Goal: Task Accomplishment & Management: Manage account settings

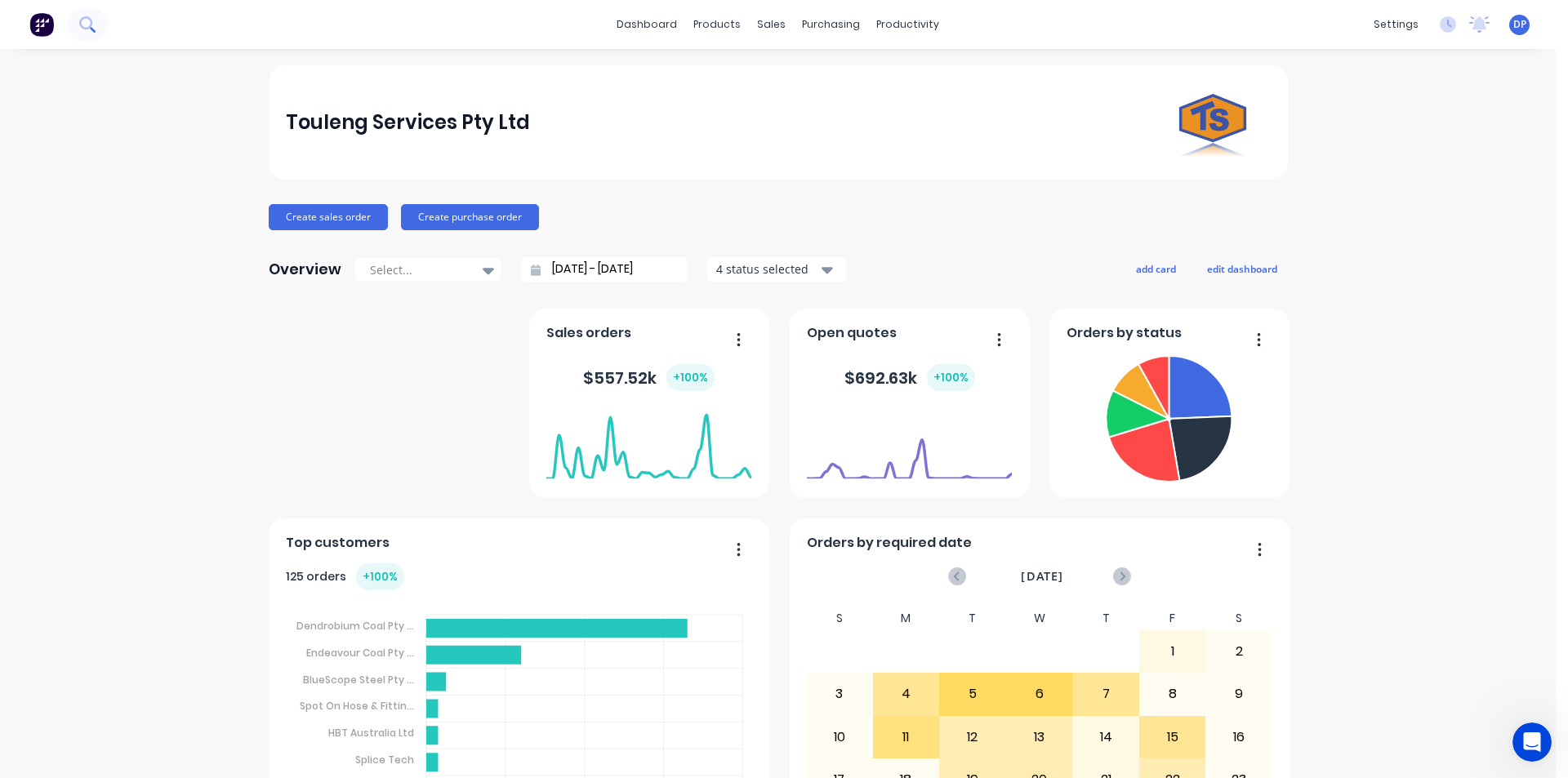
click at [87, 25] on icon at bounding box center [87, 24] width 15 height 15
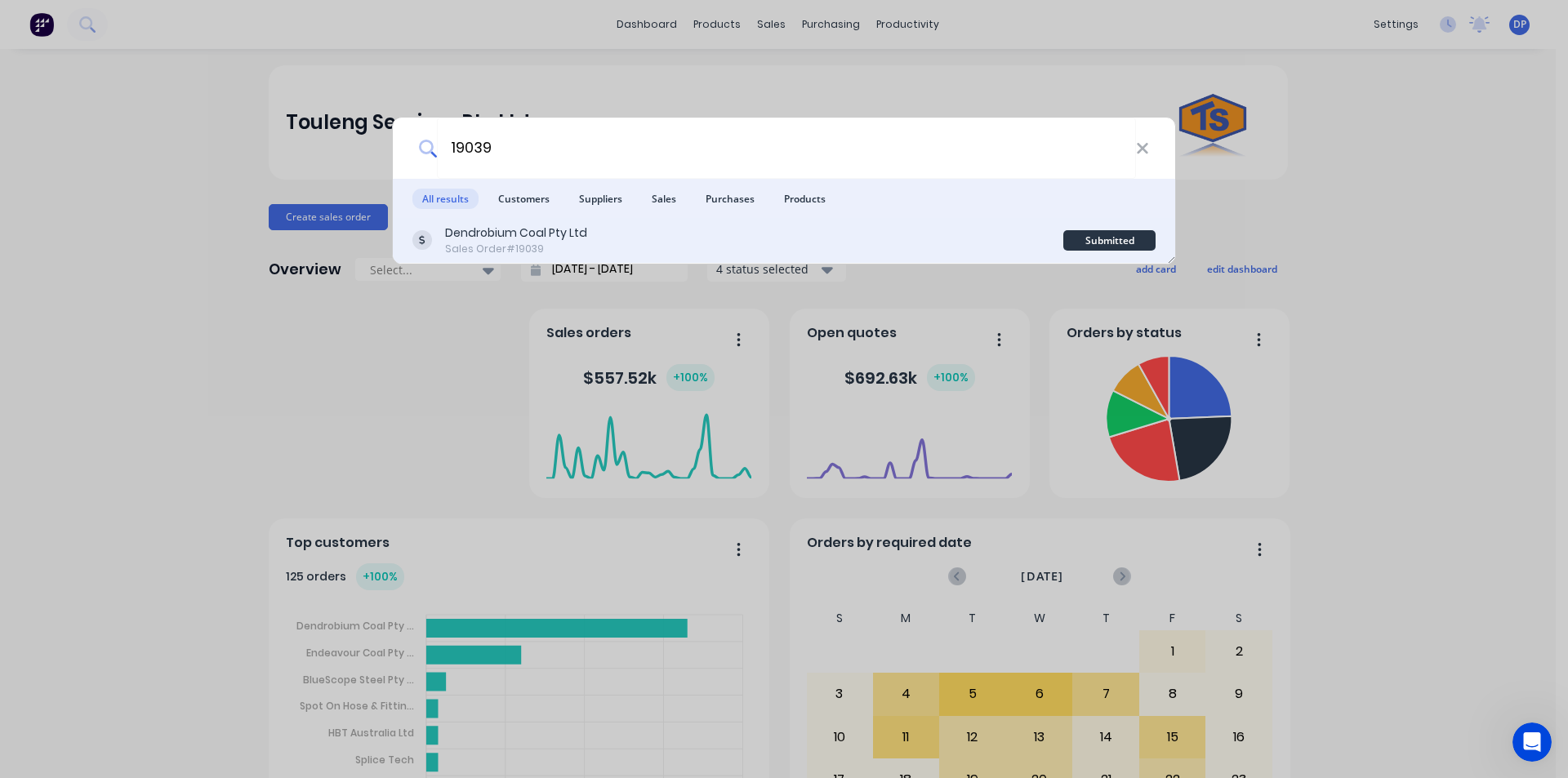
type input "19039"
click at [495, 232] on div "Dendrobium Coal Pty Ltd" at bounding box center [516, 233] width 142 height 17
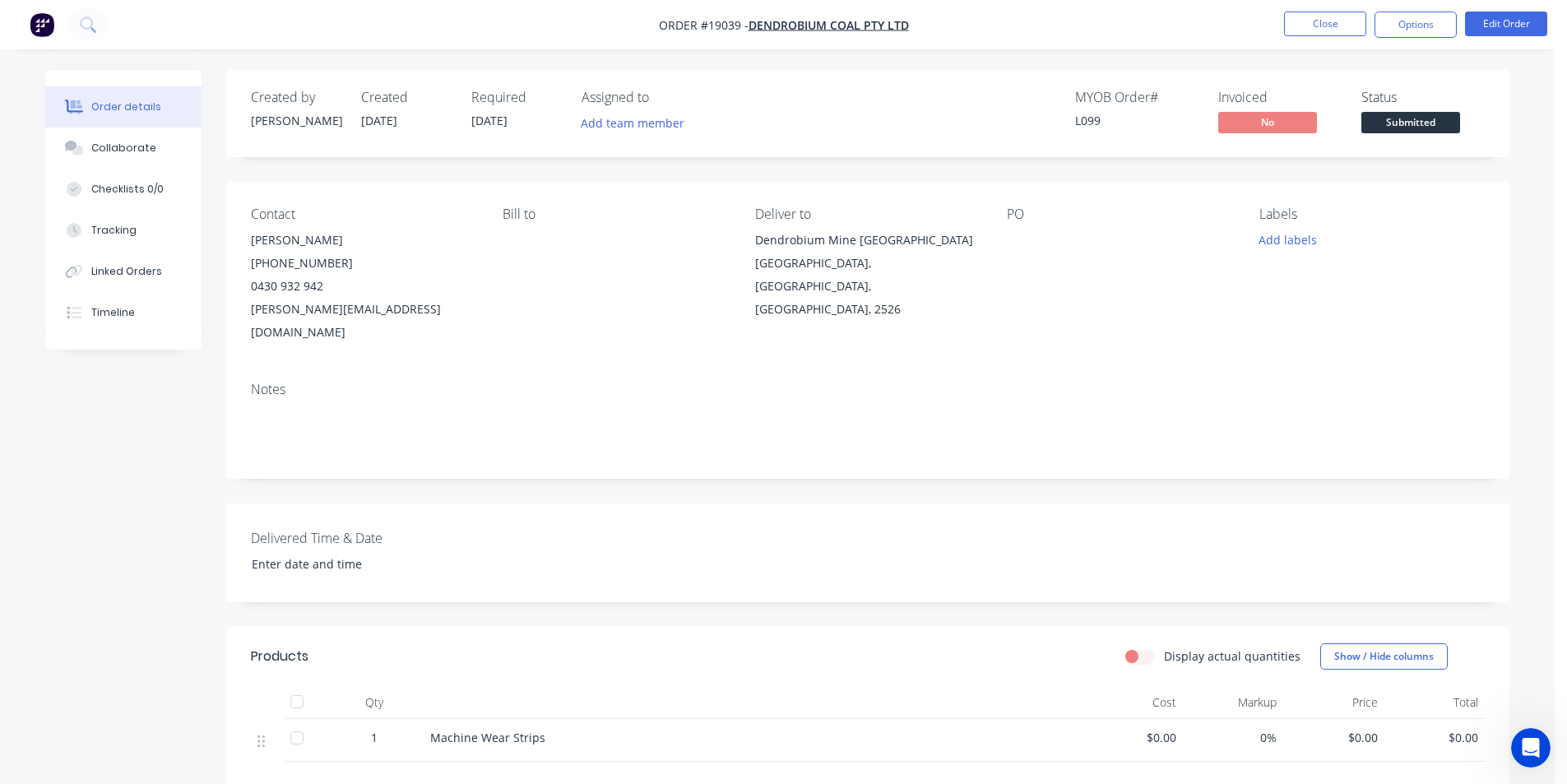
click at [1528, 9] on nav "Order #19039 - Dendrobium Coal Pty Ltd Close Options Edit Order" at bounding box center [784, 25] width 1567 height 49
click at [1521, 19] on button "Edit Order" at bounding box center [1506, 24] width 82 height 25
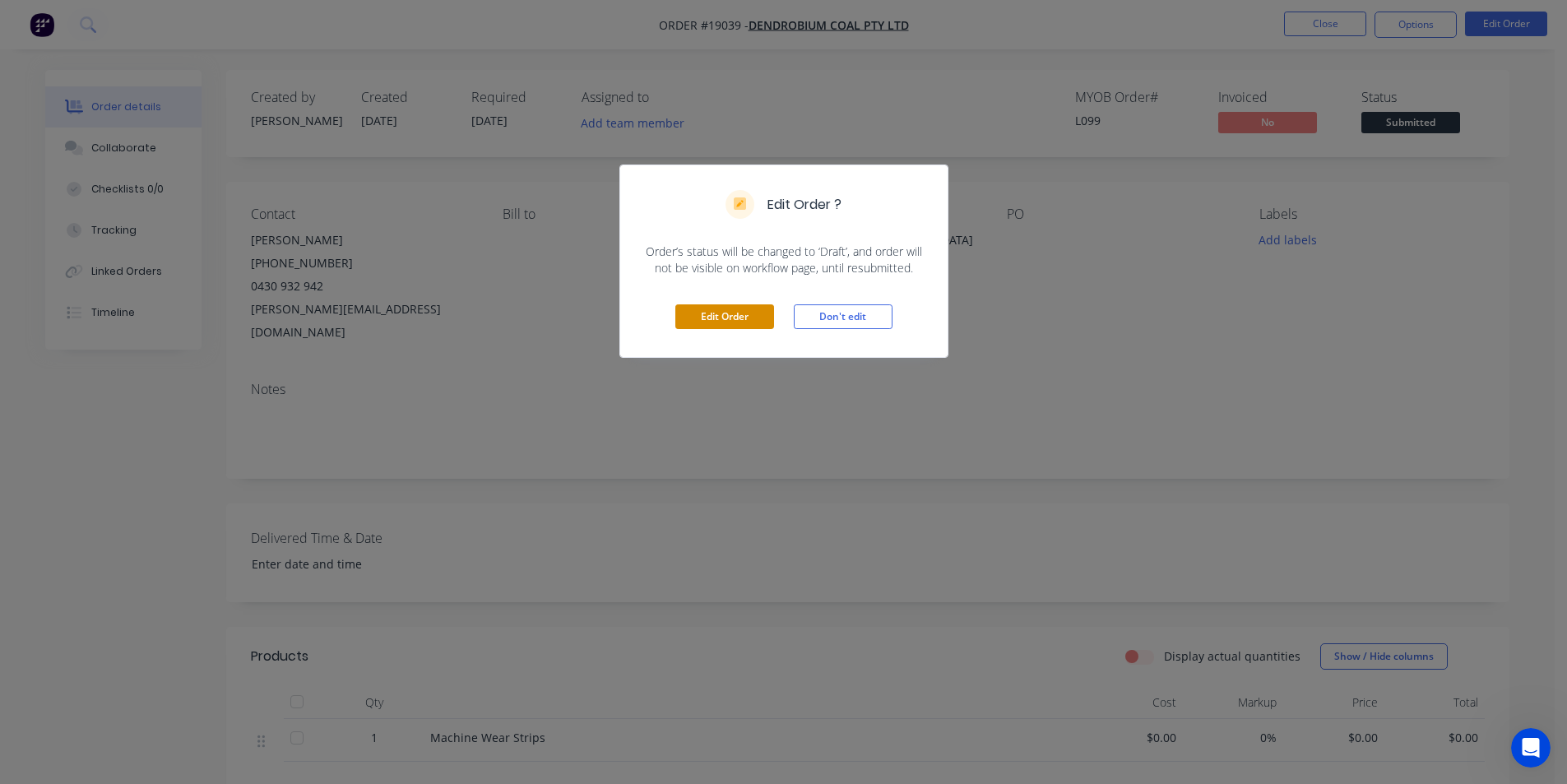
click at [702, 324] on button "Edit Order" at bounding box center [725, 316] width 99 height 25
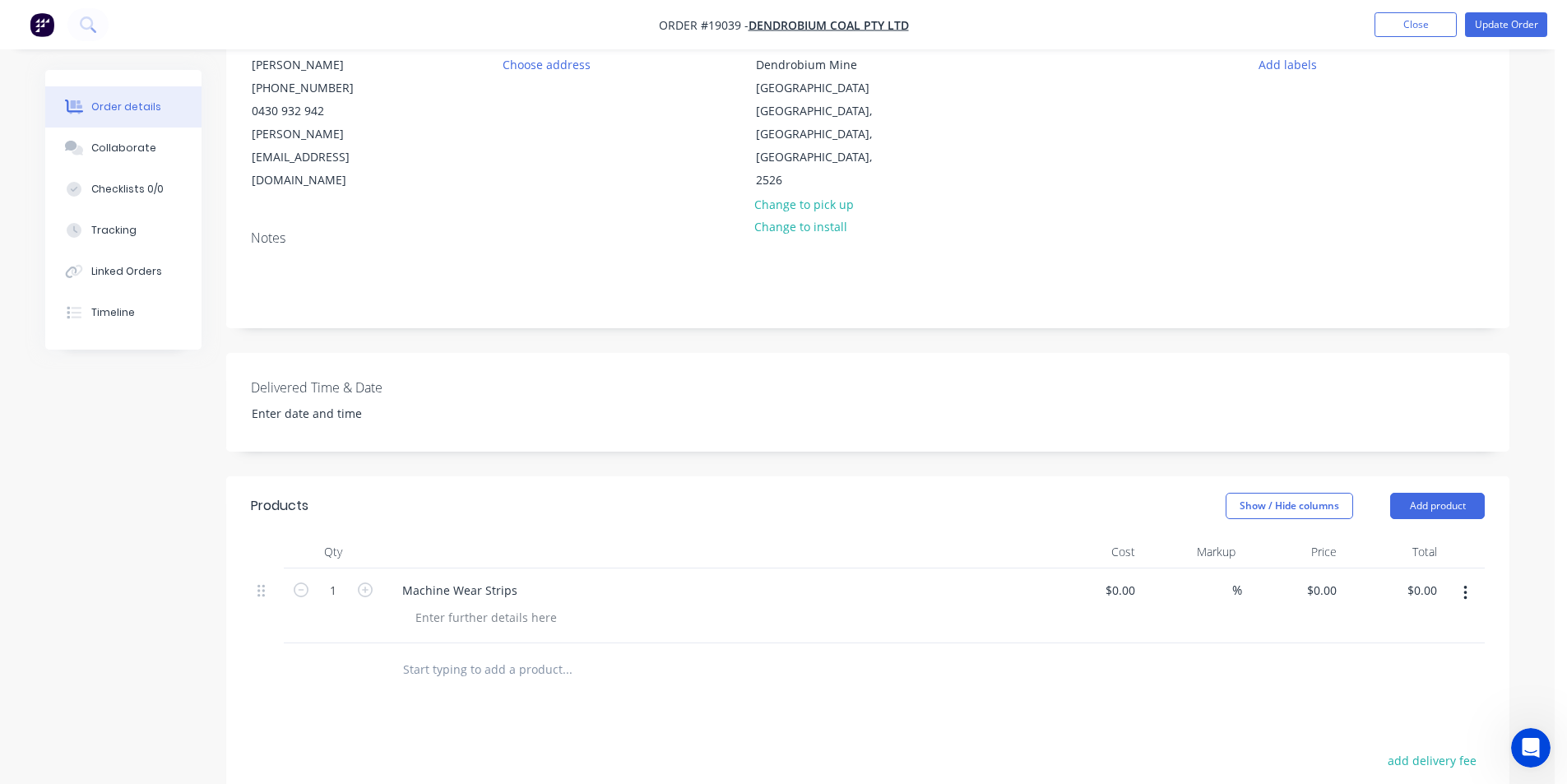
scroll to position [411, 0]
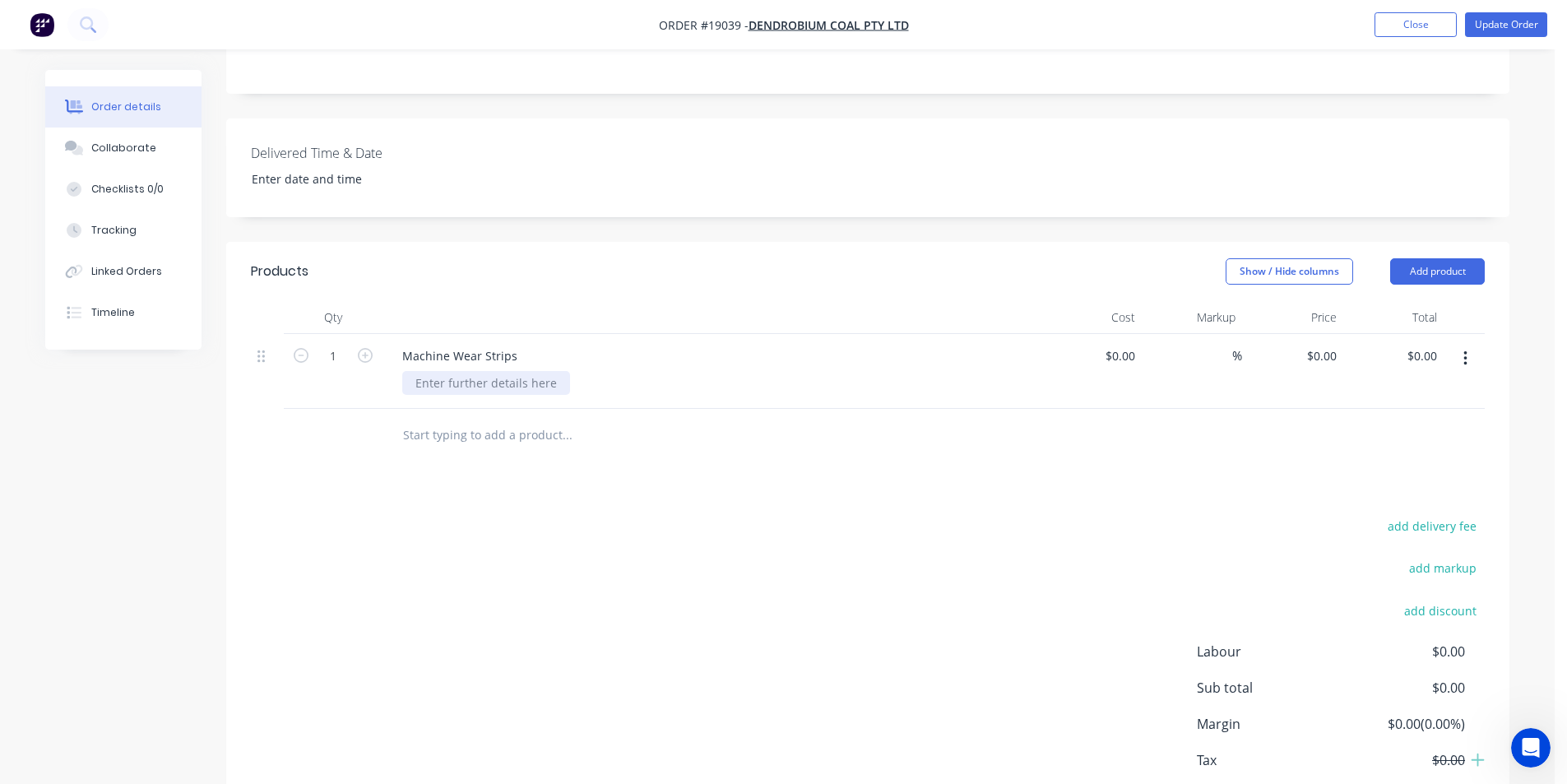
click at [471, 371] on div at bounding box center [486, 383] width 168 height 24
click at [370, 348] on icon "button" at bounding box center [365, 355] width 14 height 14
type input "2"
click at [975, 371] on div "Machine same chamfer on opposite end" at bounding box center [718, 383] width 632 height 24
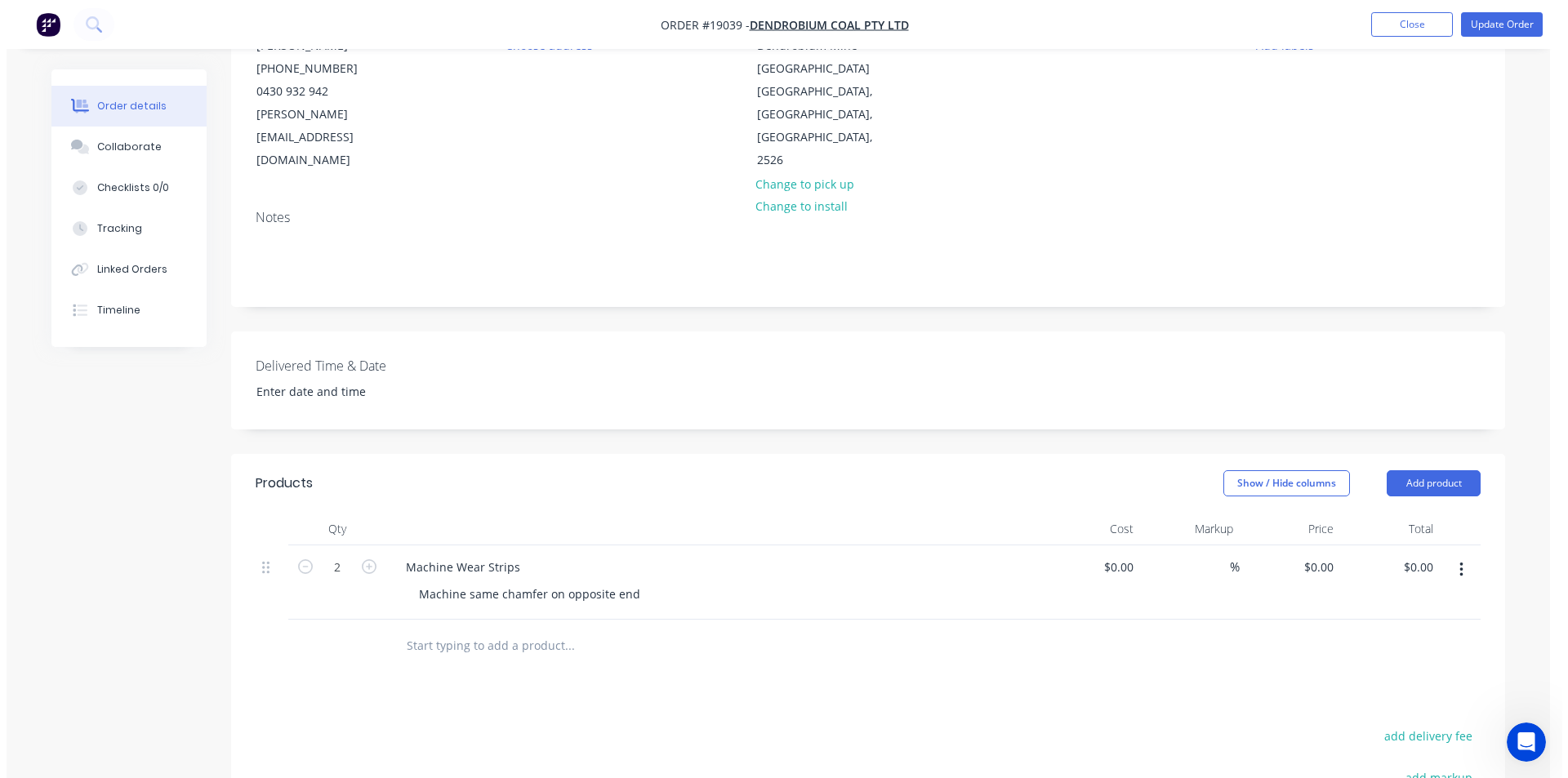
scroll to position [0, 0]
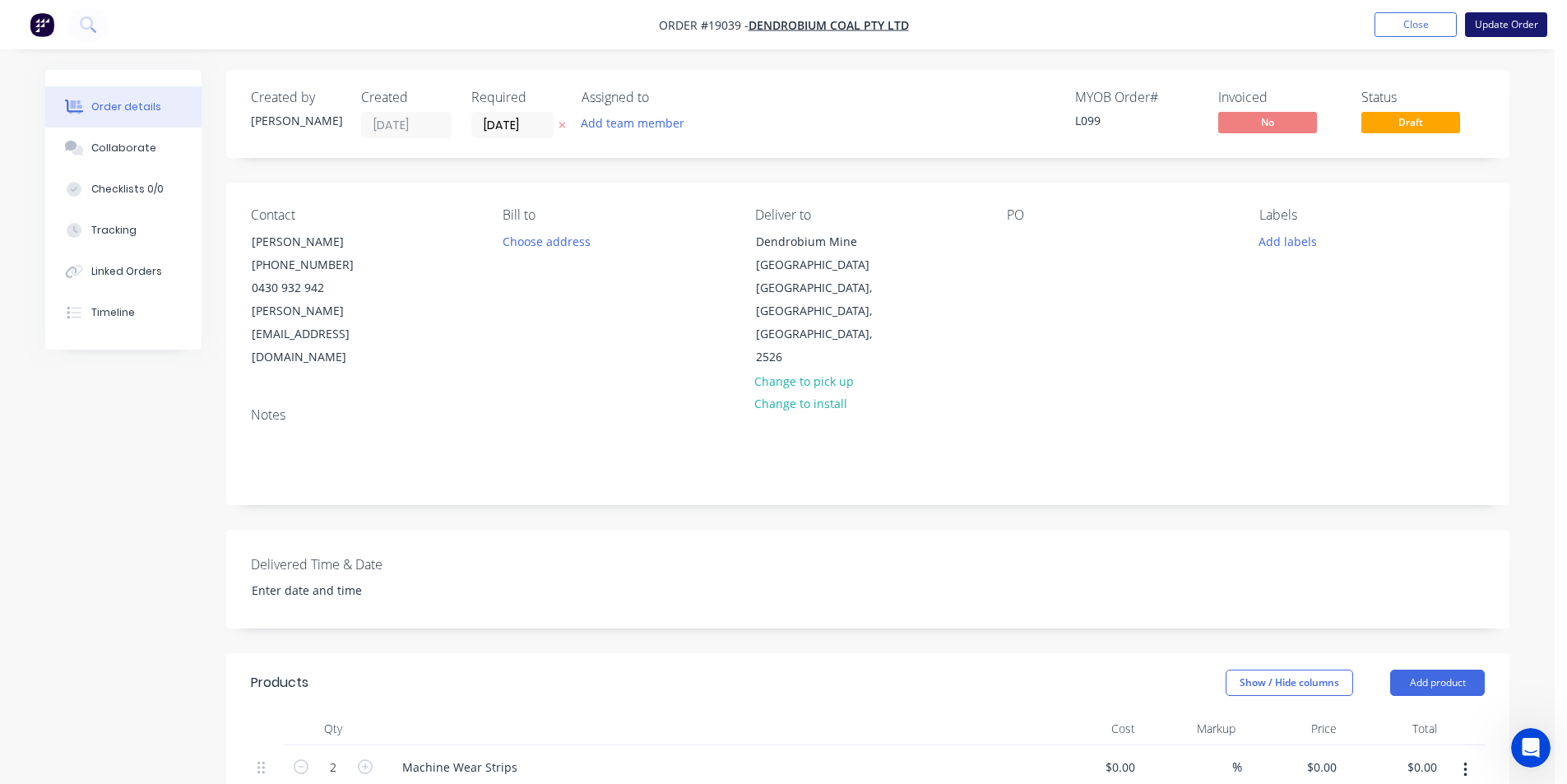
click at [1492, 29] on button "Update Order" at bounding box center [1506, 24] width 82 height 25
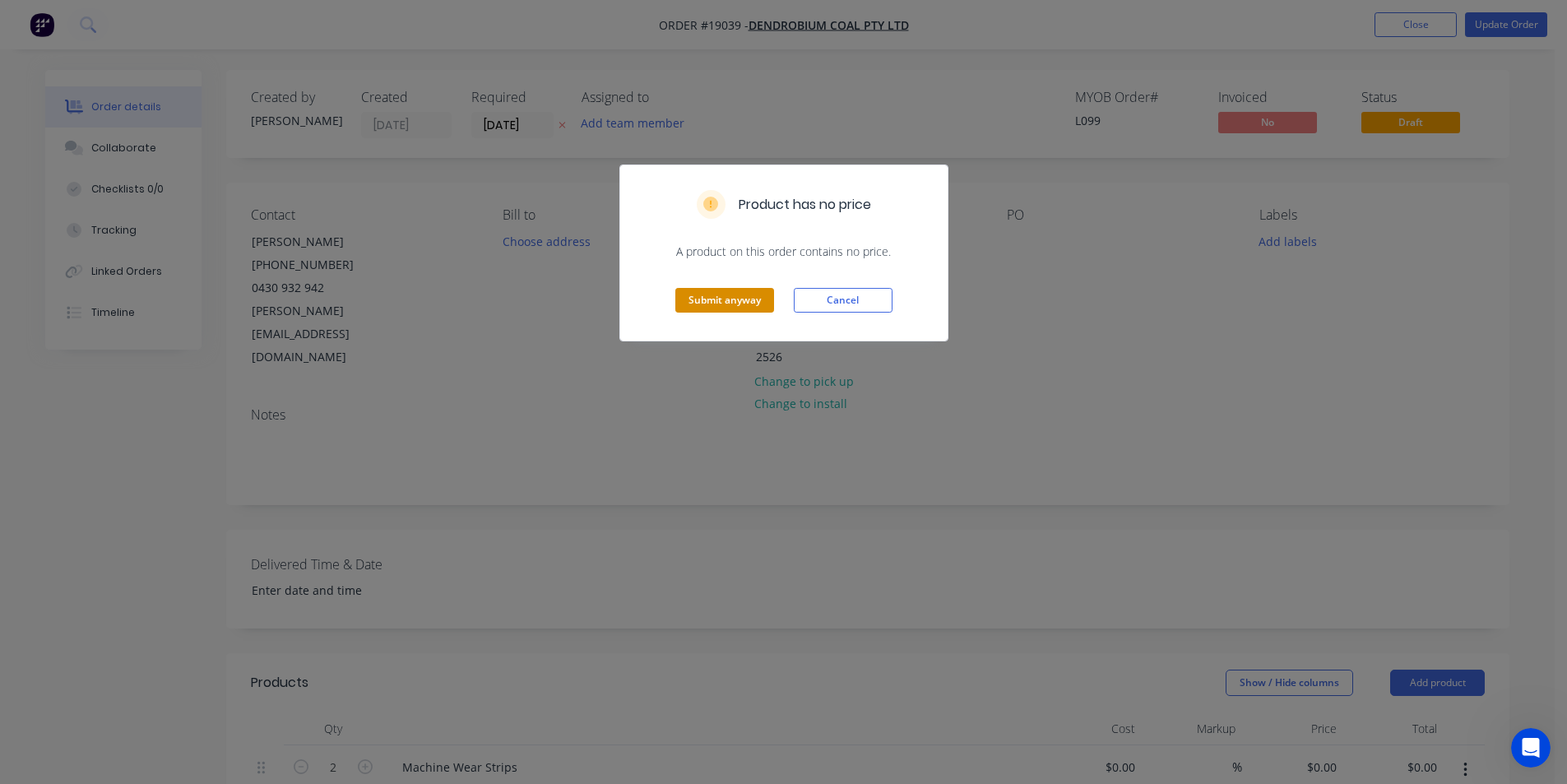
click at [705, 296] on button "Submit anyway" at bounding box center [725, 300] width 99 height 25
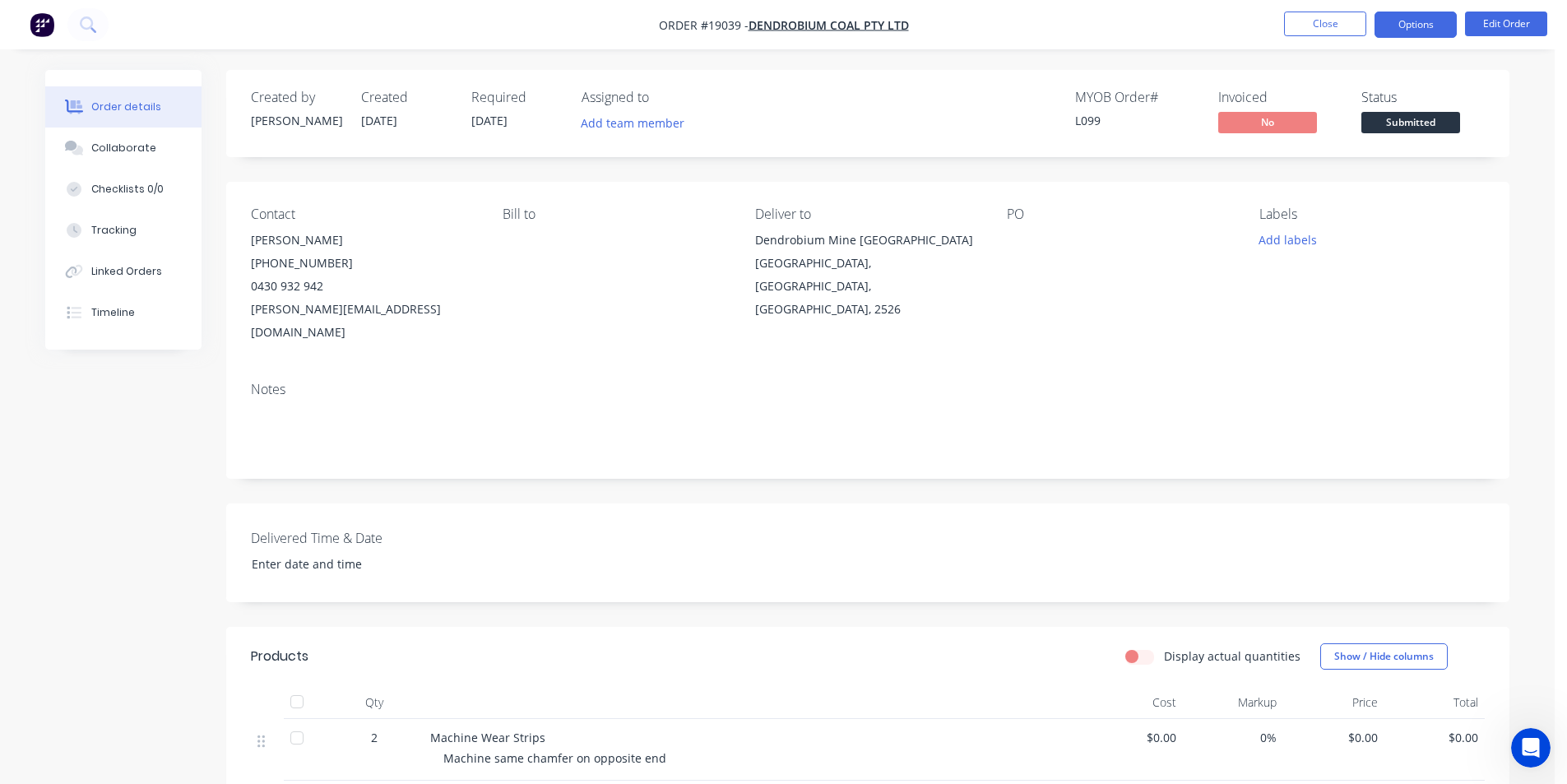
click at [1421, 16] on button "Options" at bounding box center [1415, 25] width 82 height 26
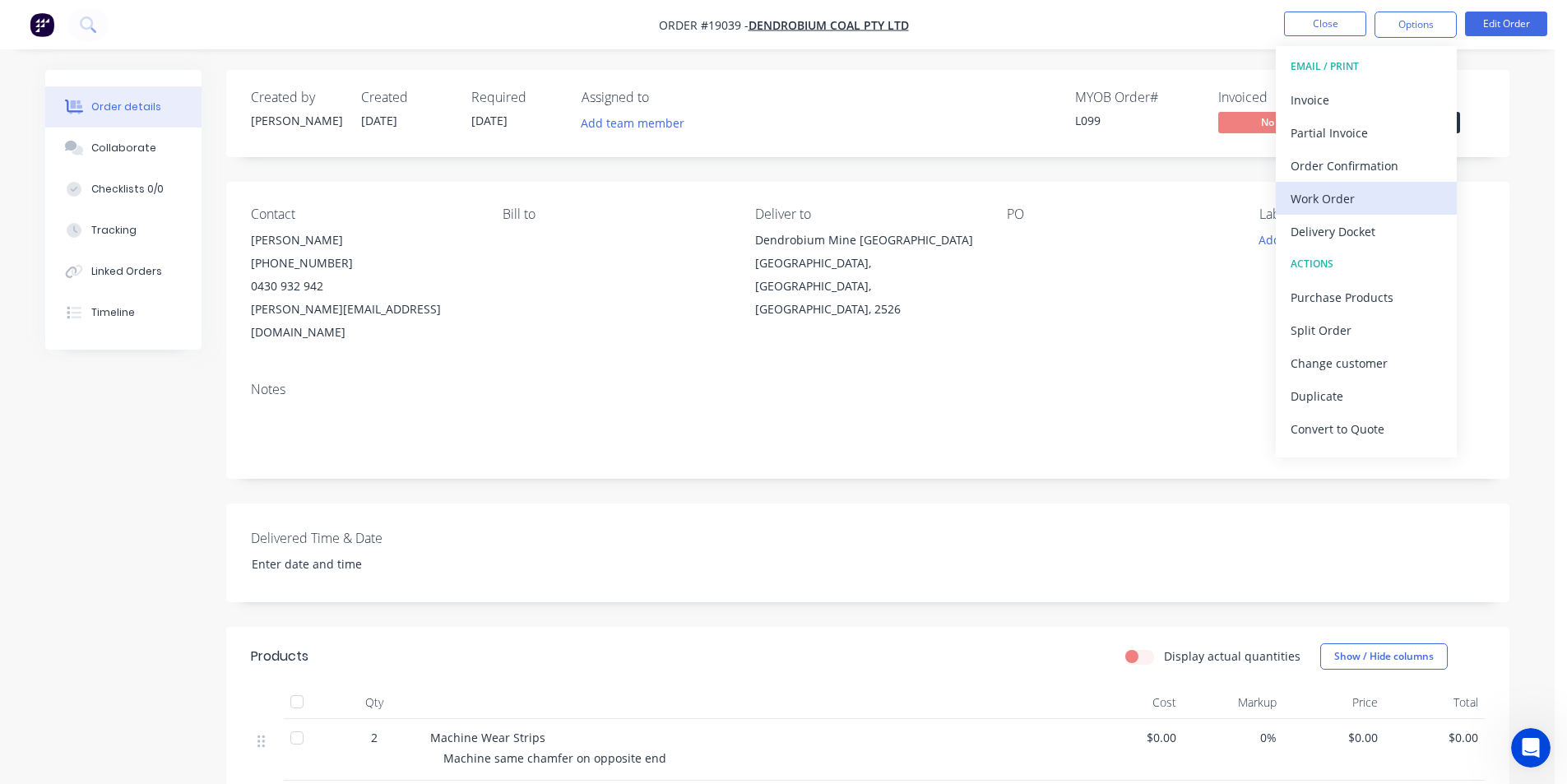
click at [1363, 200] on div "Work Order" at bounding box center [1367, 199] width 152 height 24
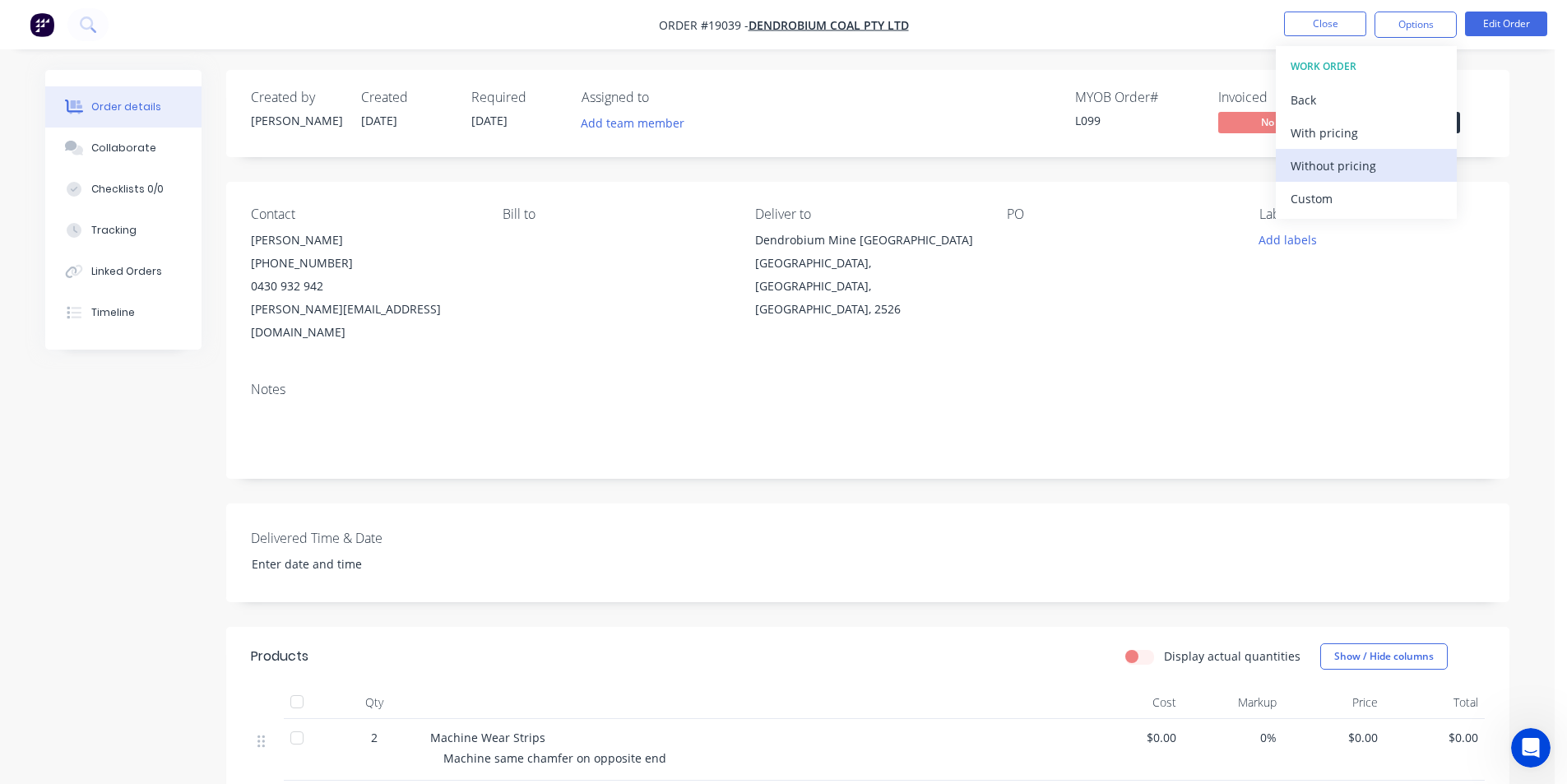
click at [1361, 173] on div "Without pricing" at bounding box center [1367, 165] width 152 height 24
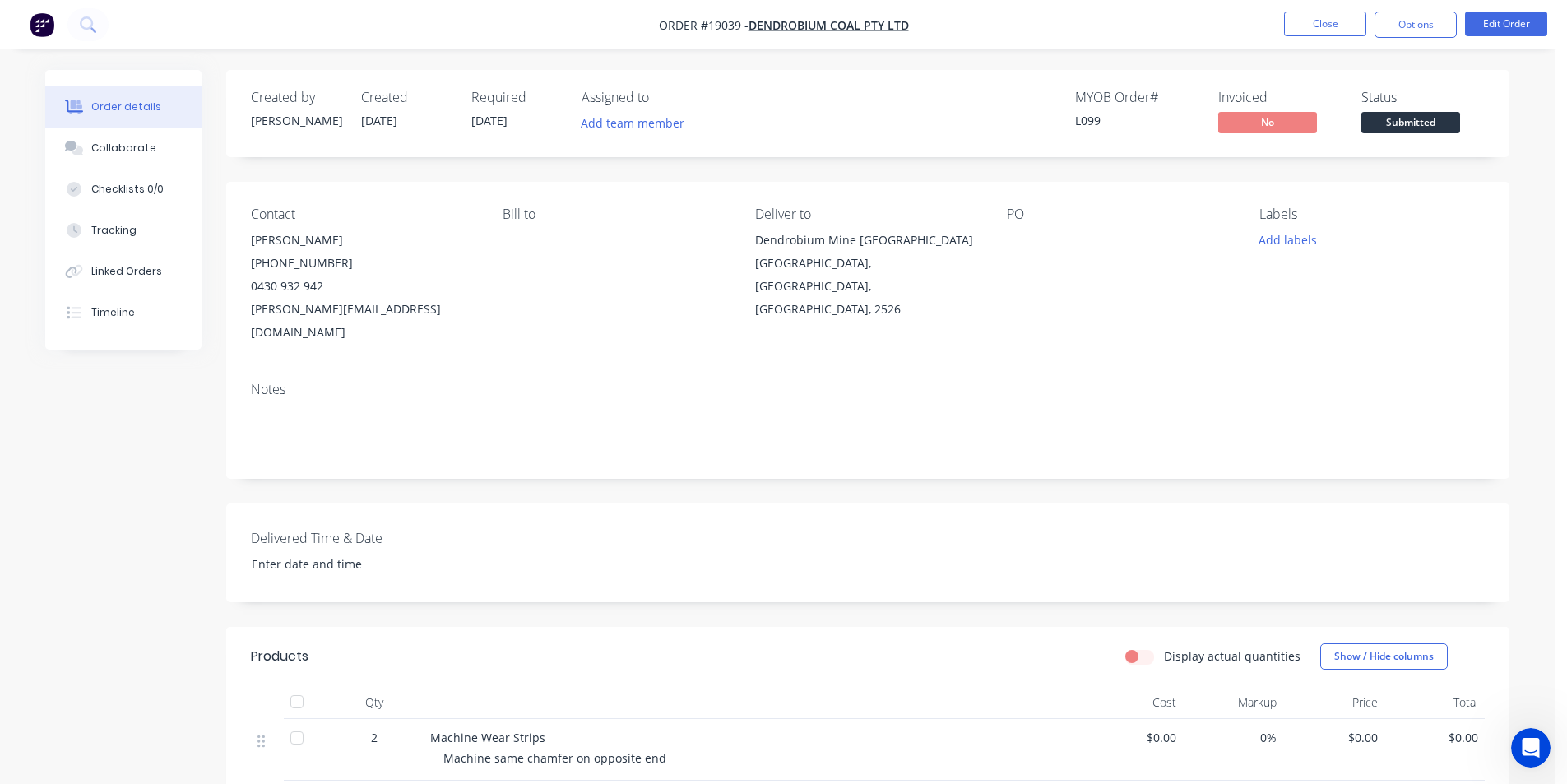
click at [1144, 328] on div "Contact [PERSON_NAME] [PHONE_NUMBER] [PERSON_NAME][EMAIL_ADDRESS][DOMAIN_NAME] …" at bounding box center [867, 274] width 1283 height 187
click at [1400, 120] on span "Submitted" at bounding box center [1411, 122] width 99 height 20
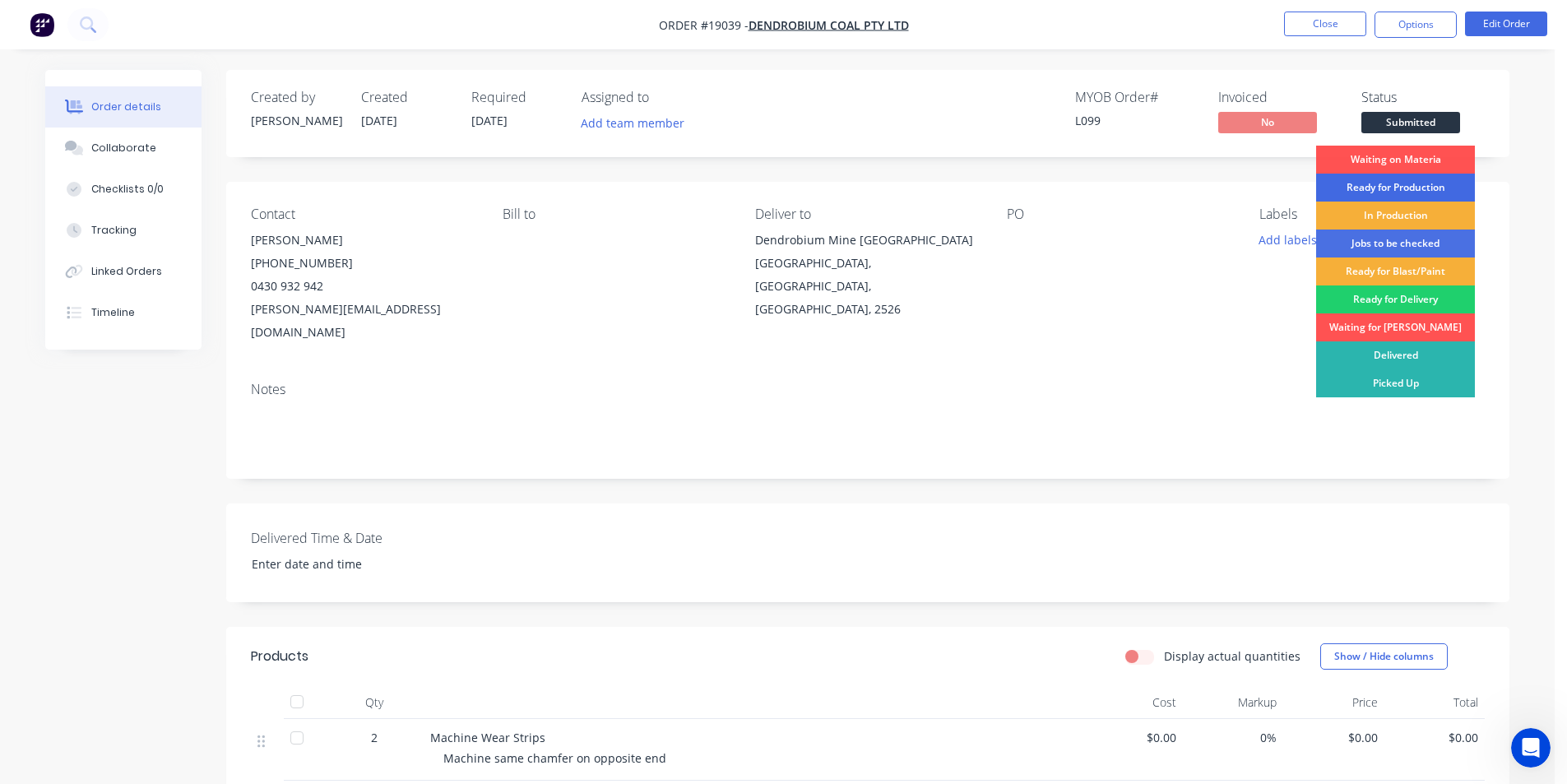
click at [1421, 186] on div "Ready for Production" at bounding box center [1396, 187] width 159 height 28
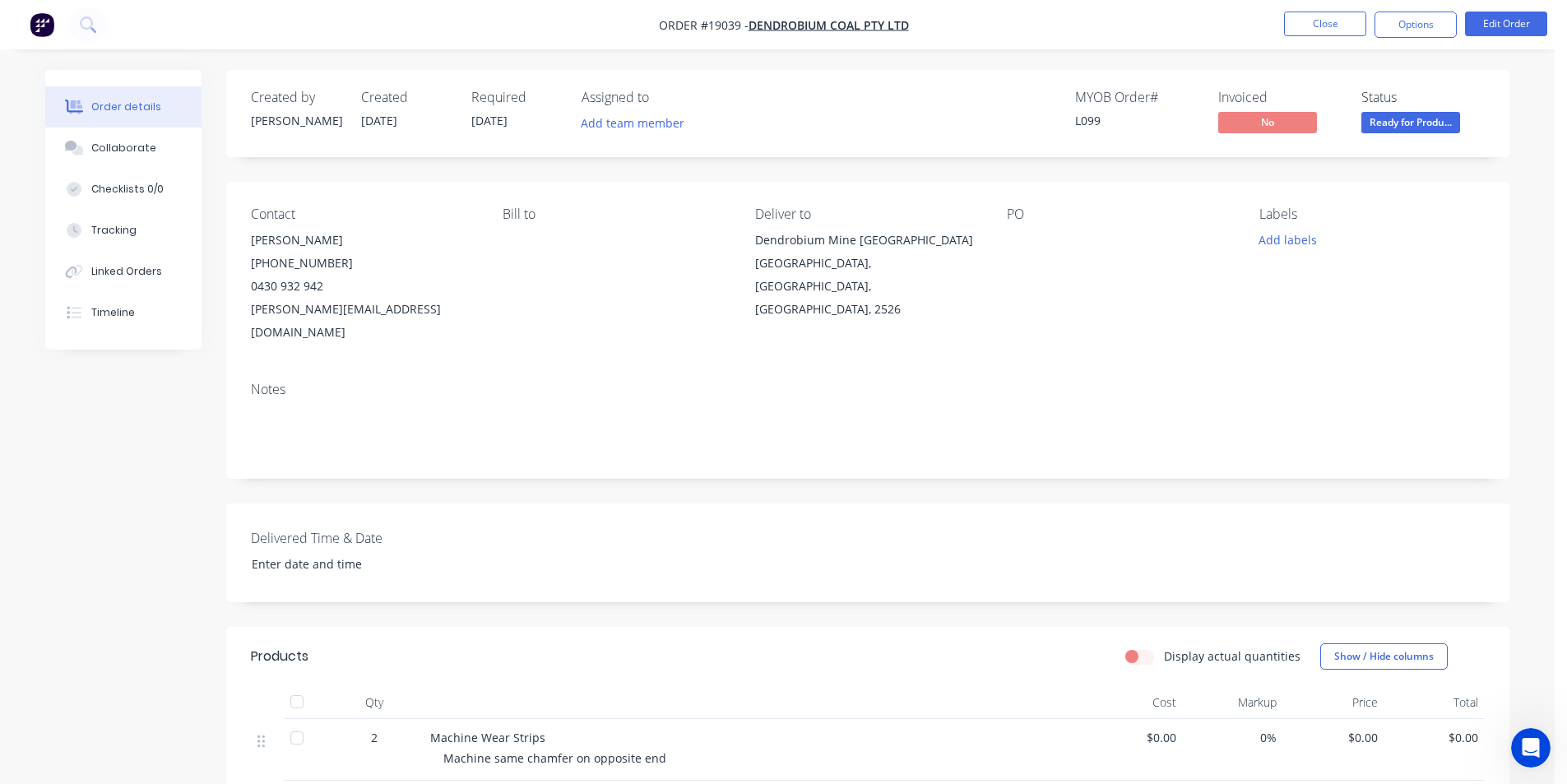
click at [34, 24] on img "button" at bounding box center [42, 24] width 25 height 25
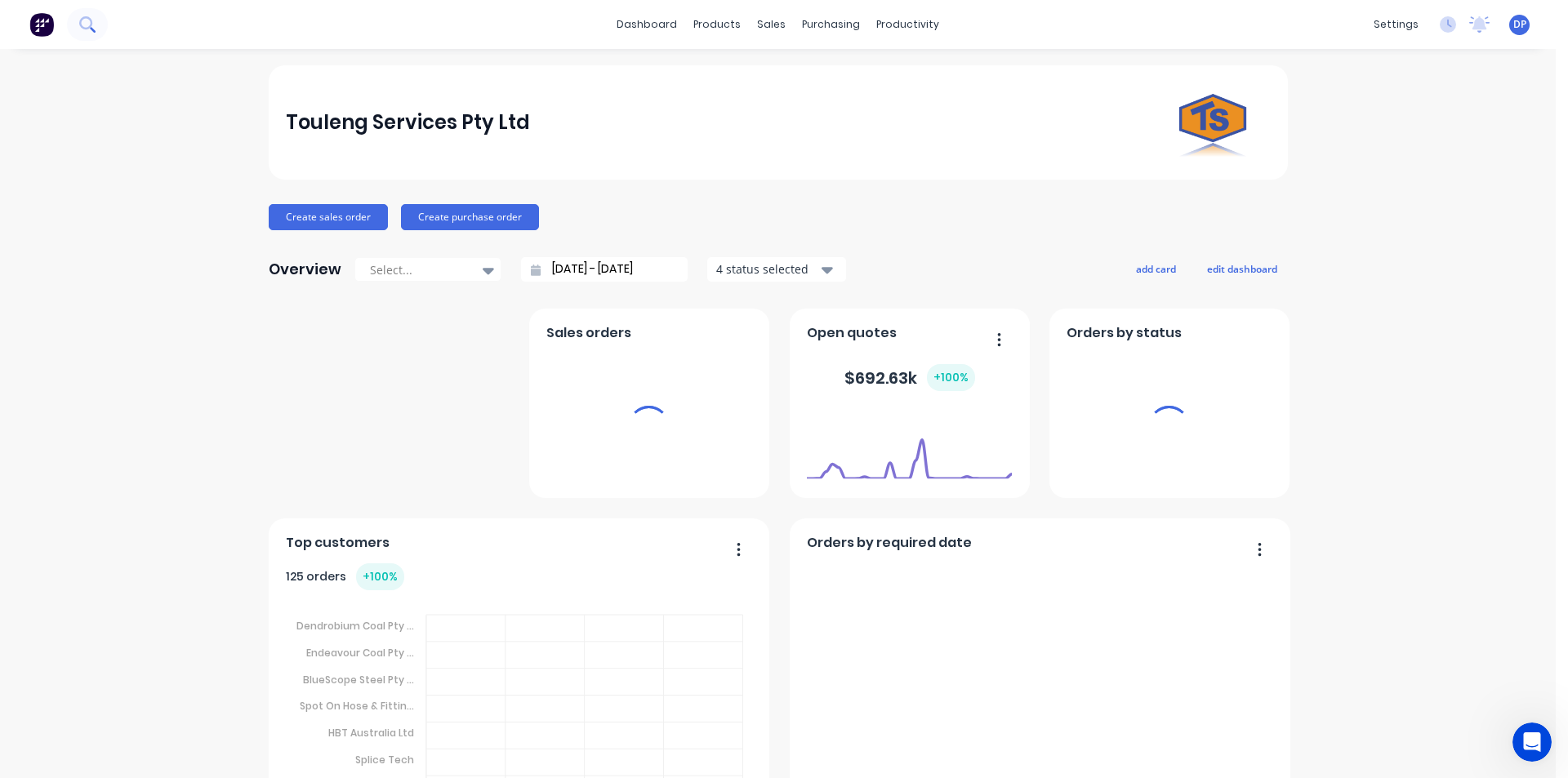
click at [88, 25] on icon at bounding box center [87, 24] width 15 height 15
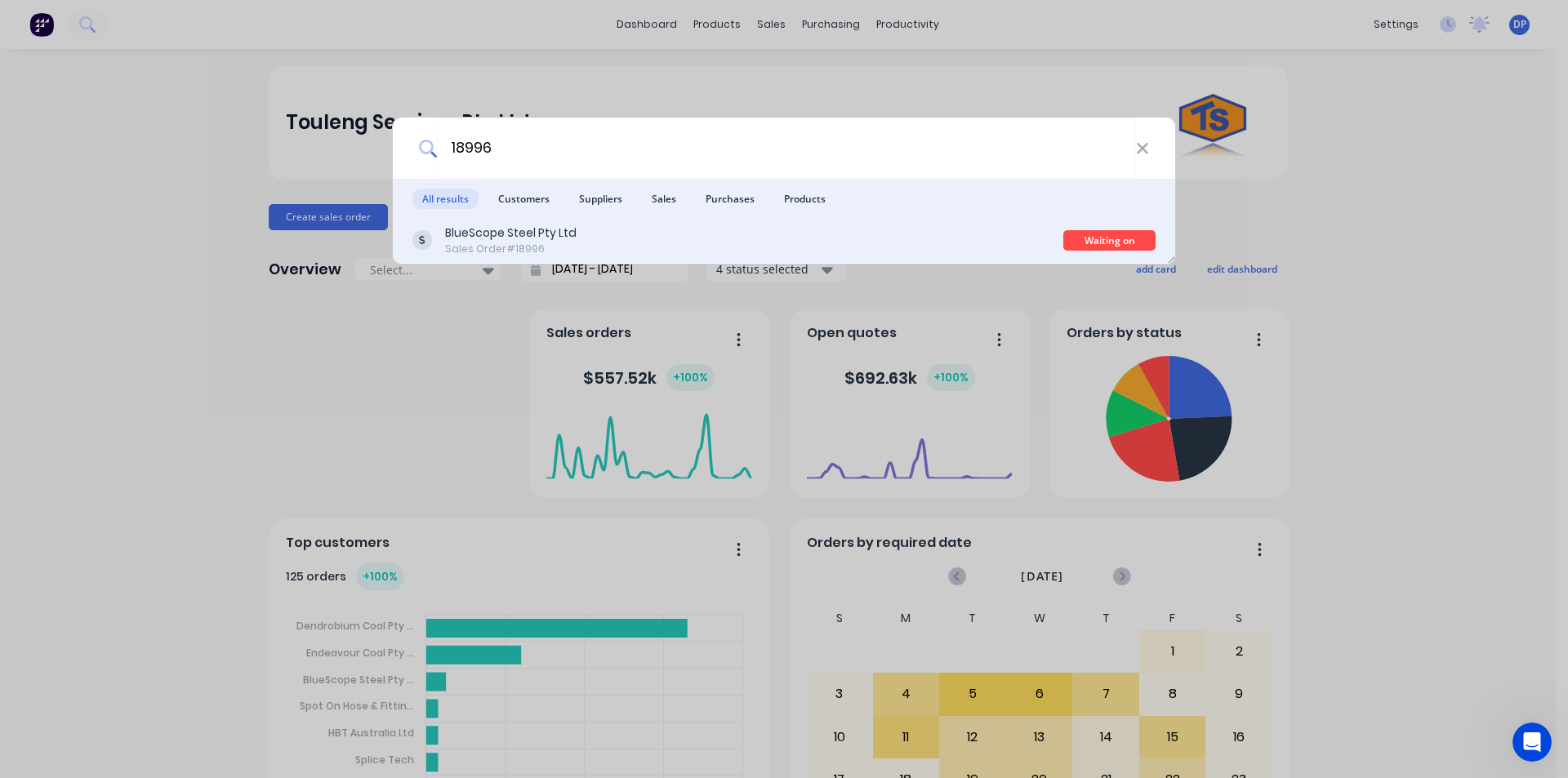
type input "18996"
click at [604, 230] on div "BlueScope Steel Pty Ltd Sales Order #18996" at bounding box center [737, 240] width 651 height 32
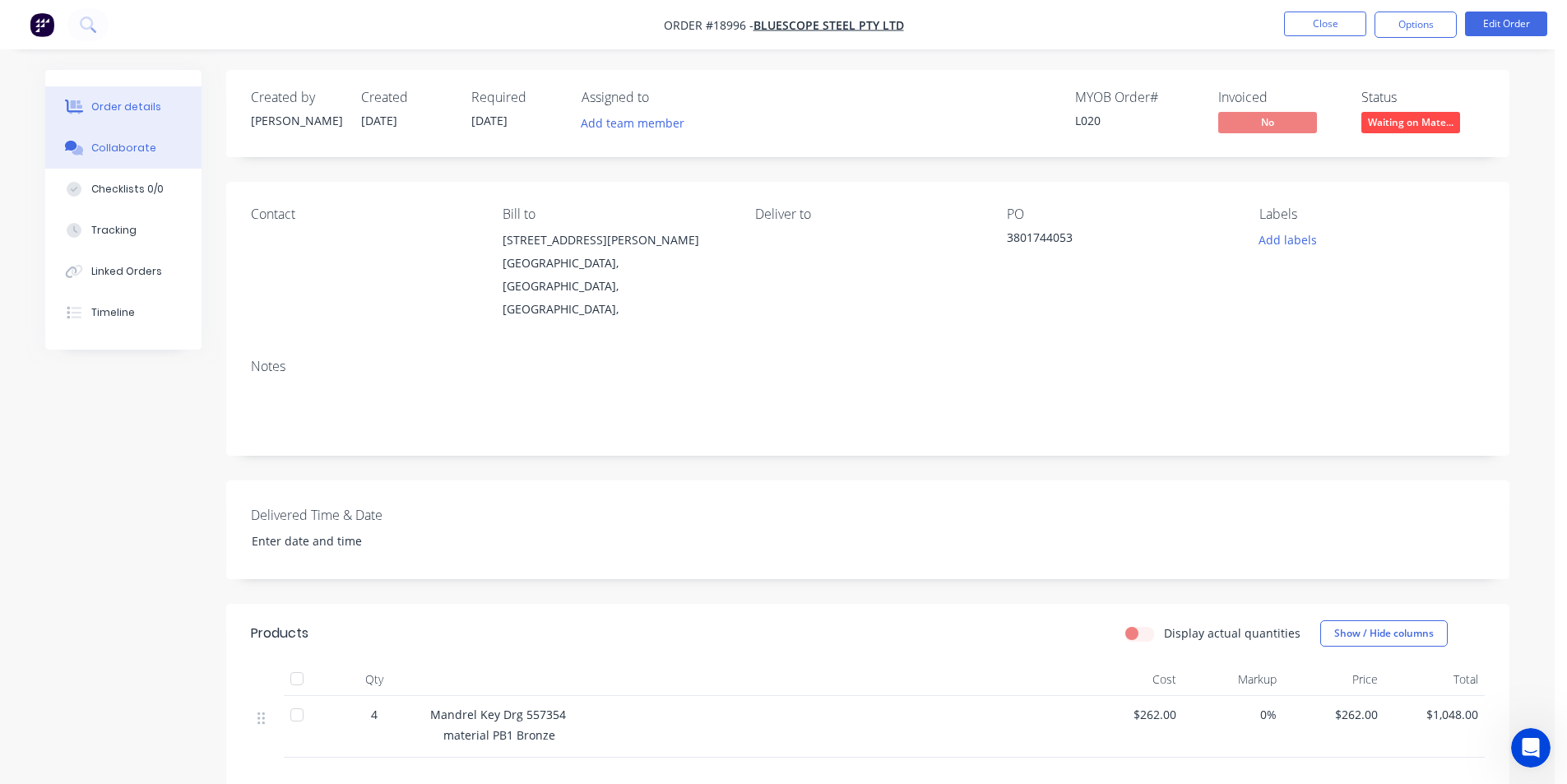
click at [136, 158] on button "Collaborate" at bounding box center [123, 148] width 156 height 41
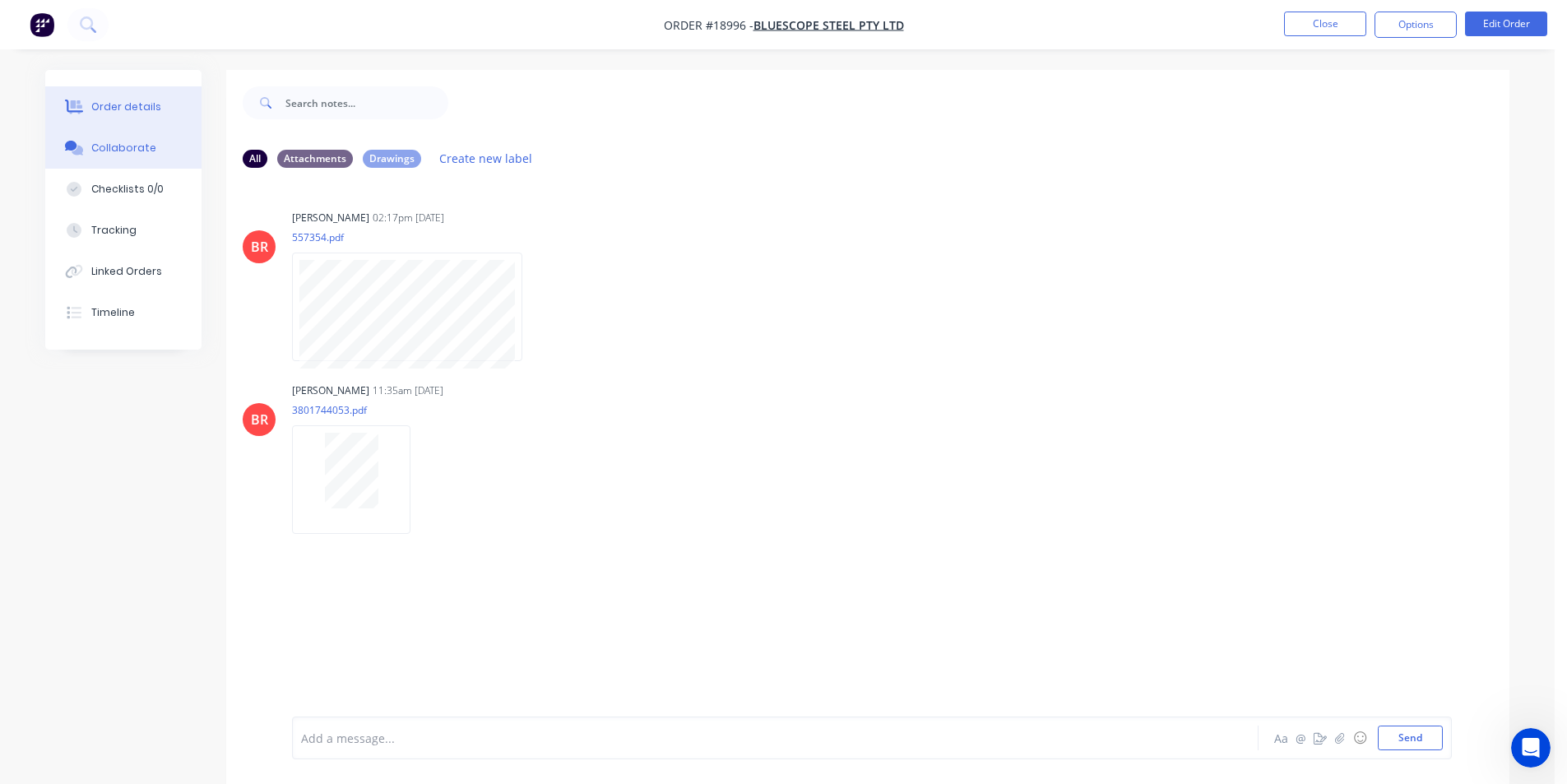
click at [147, 112] on div "Order details" at bounding box center [126, 107] width 70 height 14
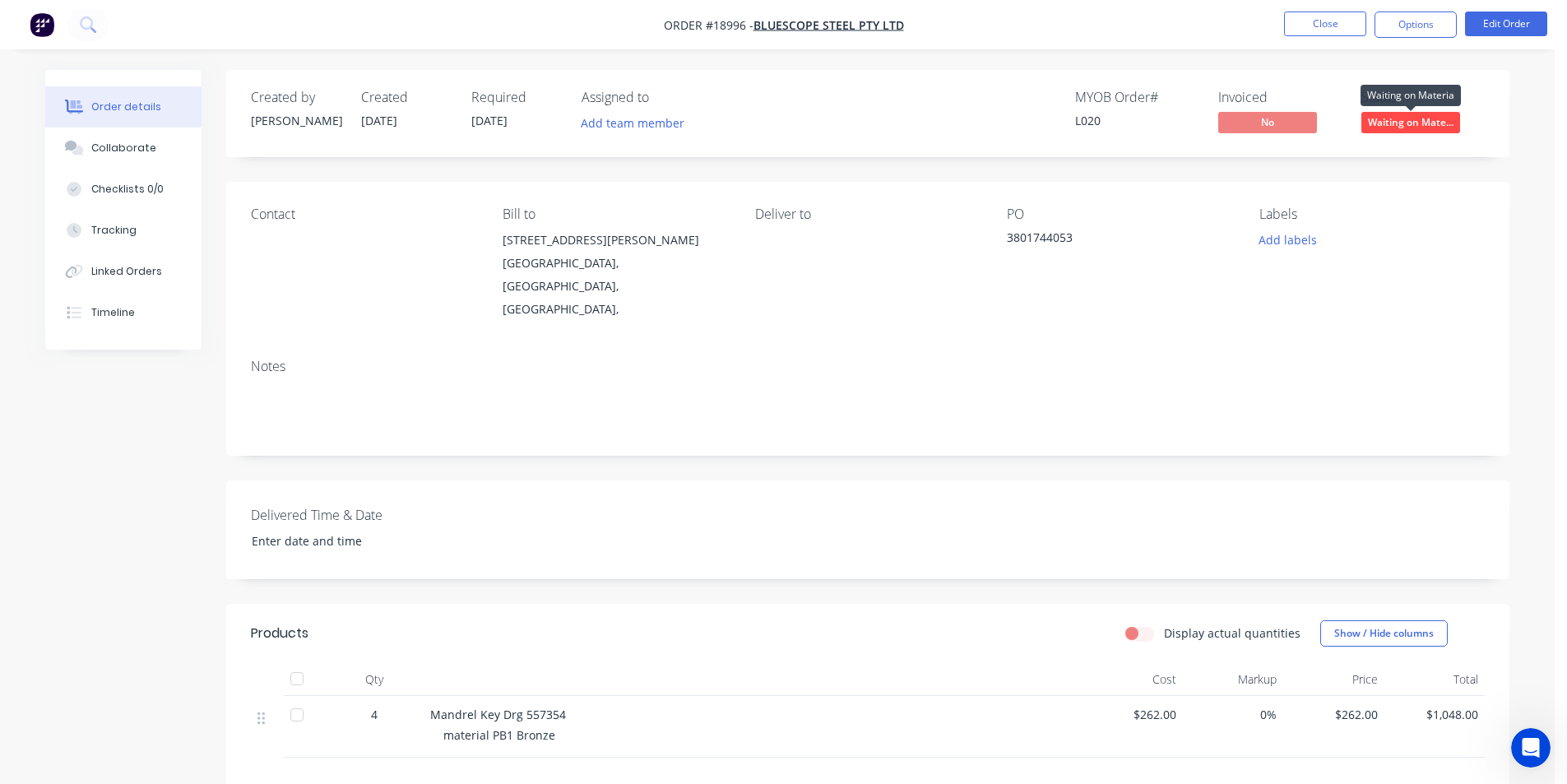
click at [1447, 118] on span "Waiting on Mate..." at bounding box center [1411, 122] width 99 height 20
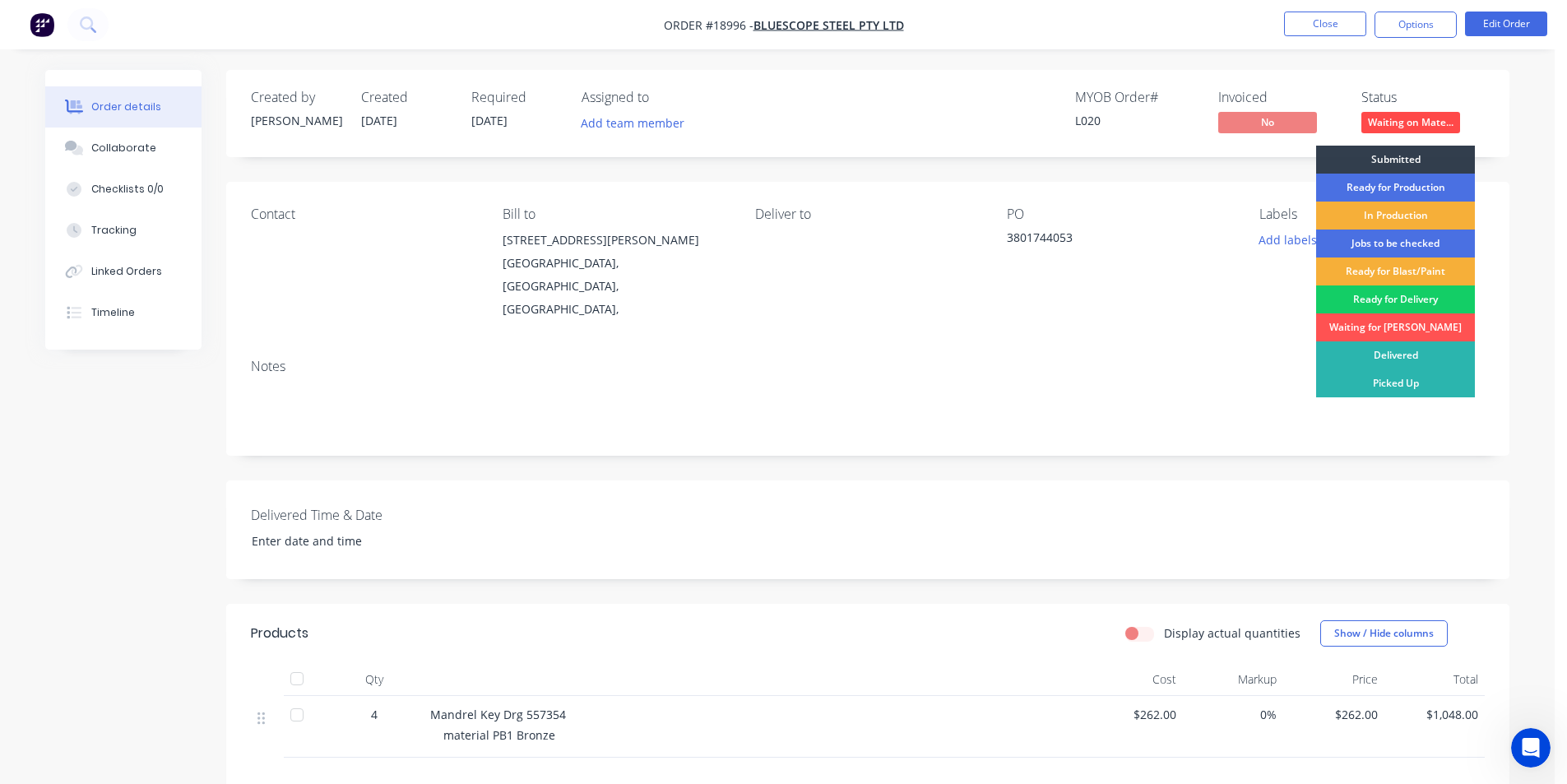
click at [1405, 294] on div "Ready for Delivery" at bounding box center [1396, 299] width 159 height 28
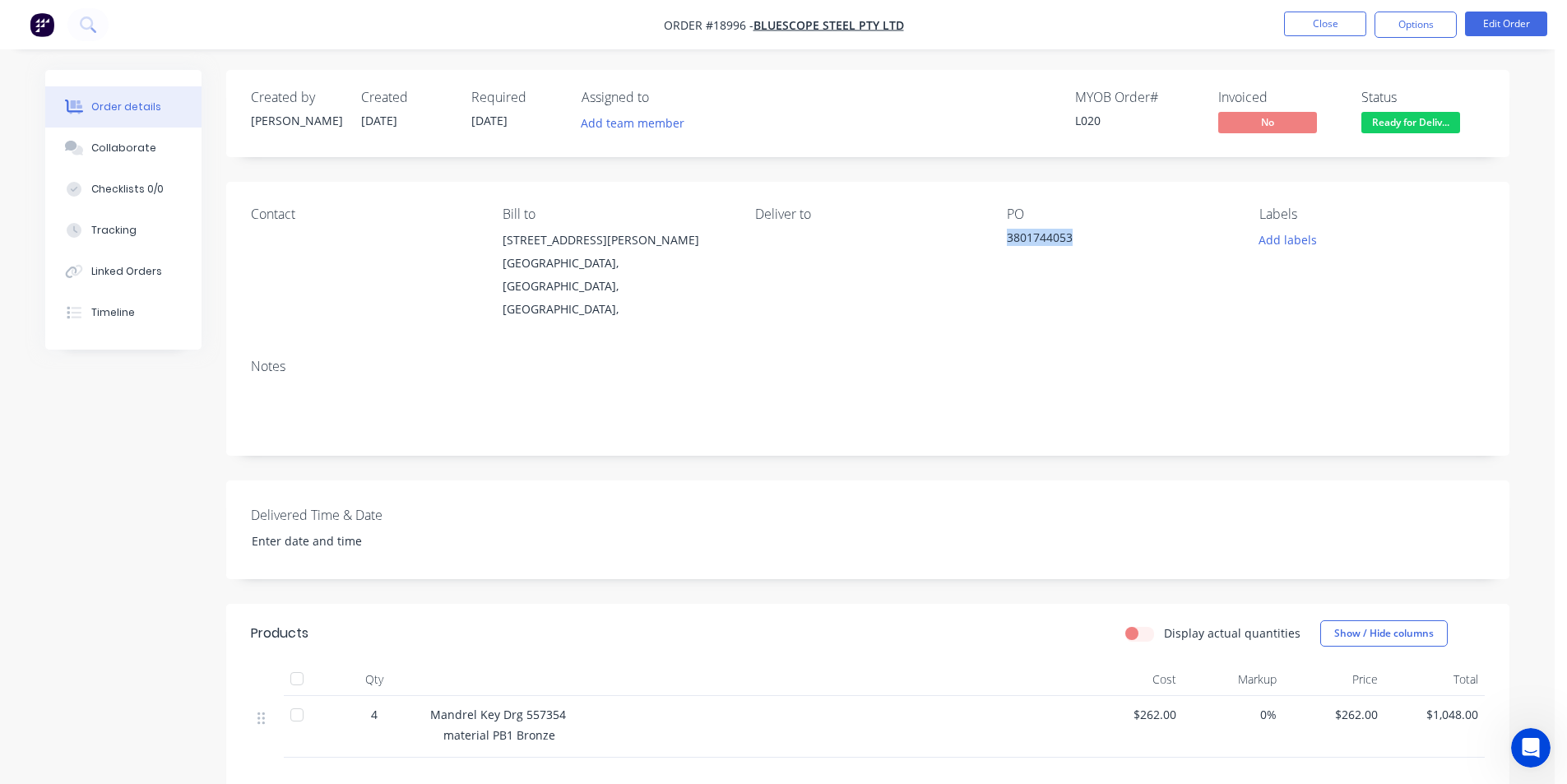
drag, startPoint x: 1081, startPoint y: 236, endPoint x: 1001, endPoint y: 245, distance: 80.5
click at [1001, 245] on div "Contact Bill to [STREET_ADDRESS][PERSON_NAME], Deliver to PO 3801744053 Labels …" at bounding box center [867, 263] width 1283 height 164
copy div "3801744053"
click at [77, 28] on button at bounding box center [88, 25] width 41 height 33
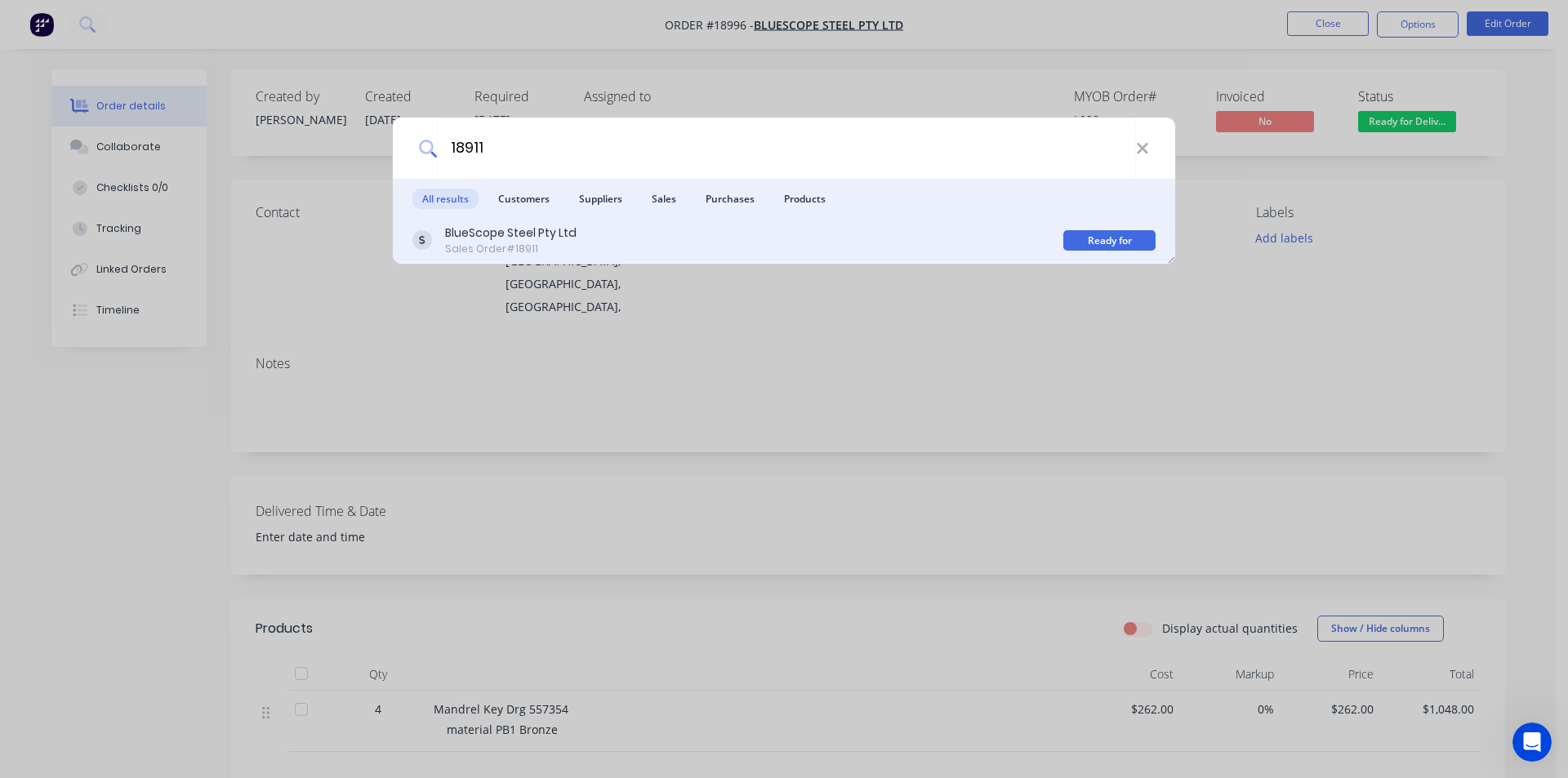
type input "18911"
click at [580, 242] on div "BlueScope Steel Pty Ltd Sales Order #18911" at bounding box center [737, 240] width 651 height 32
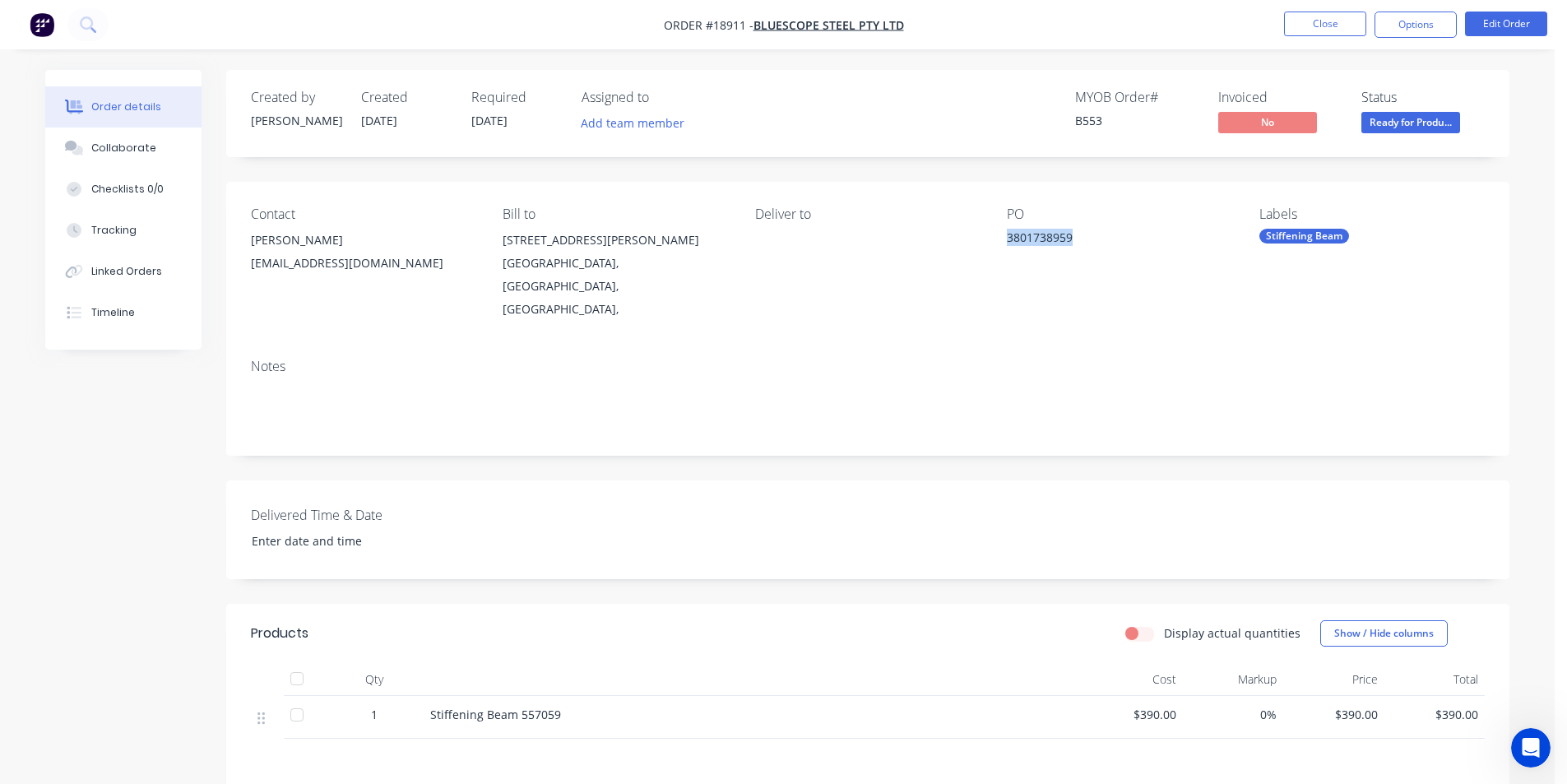
drag, startPoint x: 1008, startPoint y: 235, endPoint x: 1081, endPoint y: 233, distance: 73.0
click at [1081, 233] on div "3801738959" at bounding box center [1109, 239] width 205 height 23
copy div "3801738959"
click at [1451, 112] on span "Ready for Produ..." at bounding box center [1411, 122] width 99 height 20
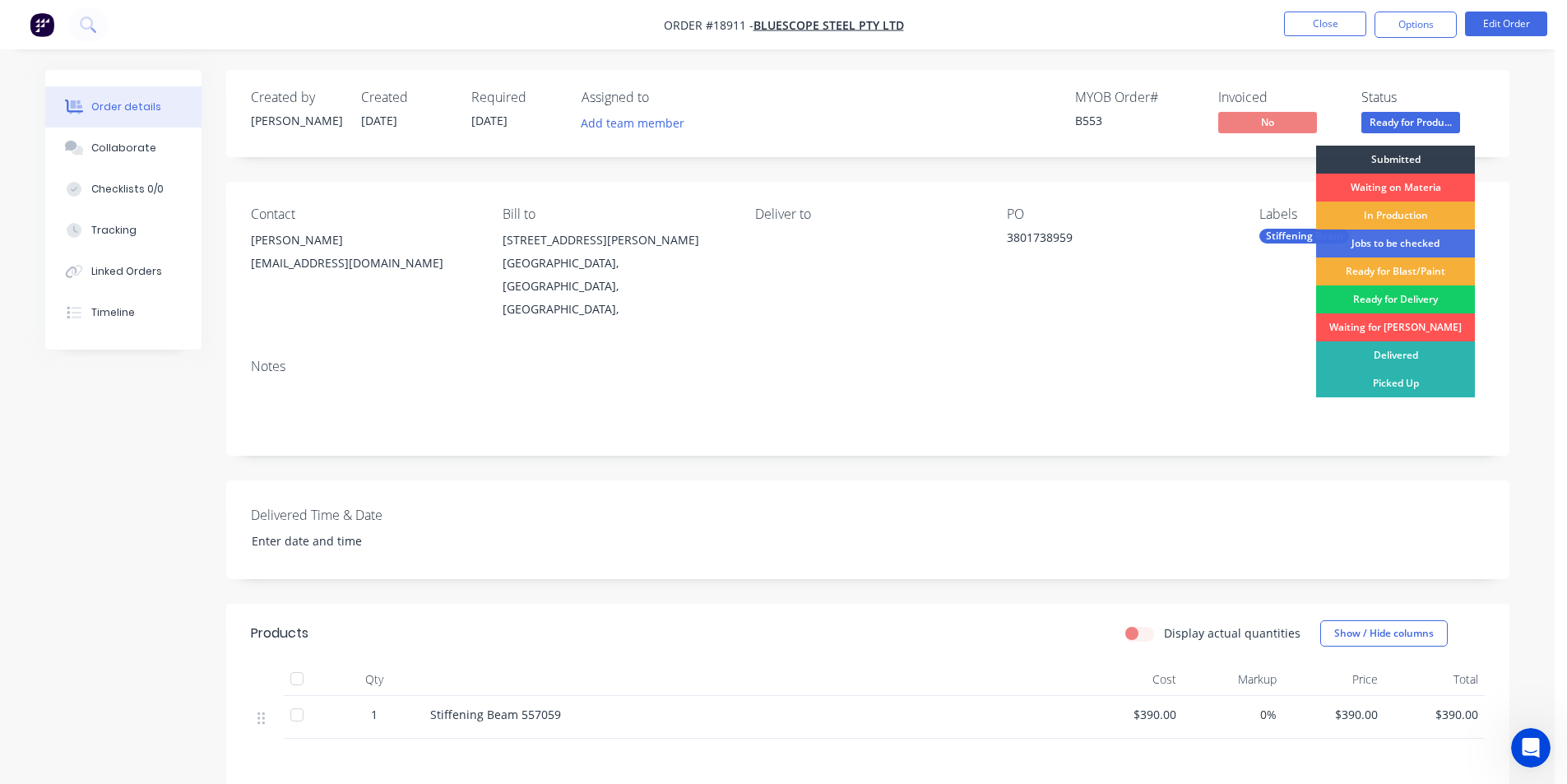
click at [1392, 294] on div "Ready for Delivery" at bounding box center [1396, 299] width 159 height 28
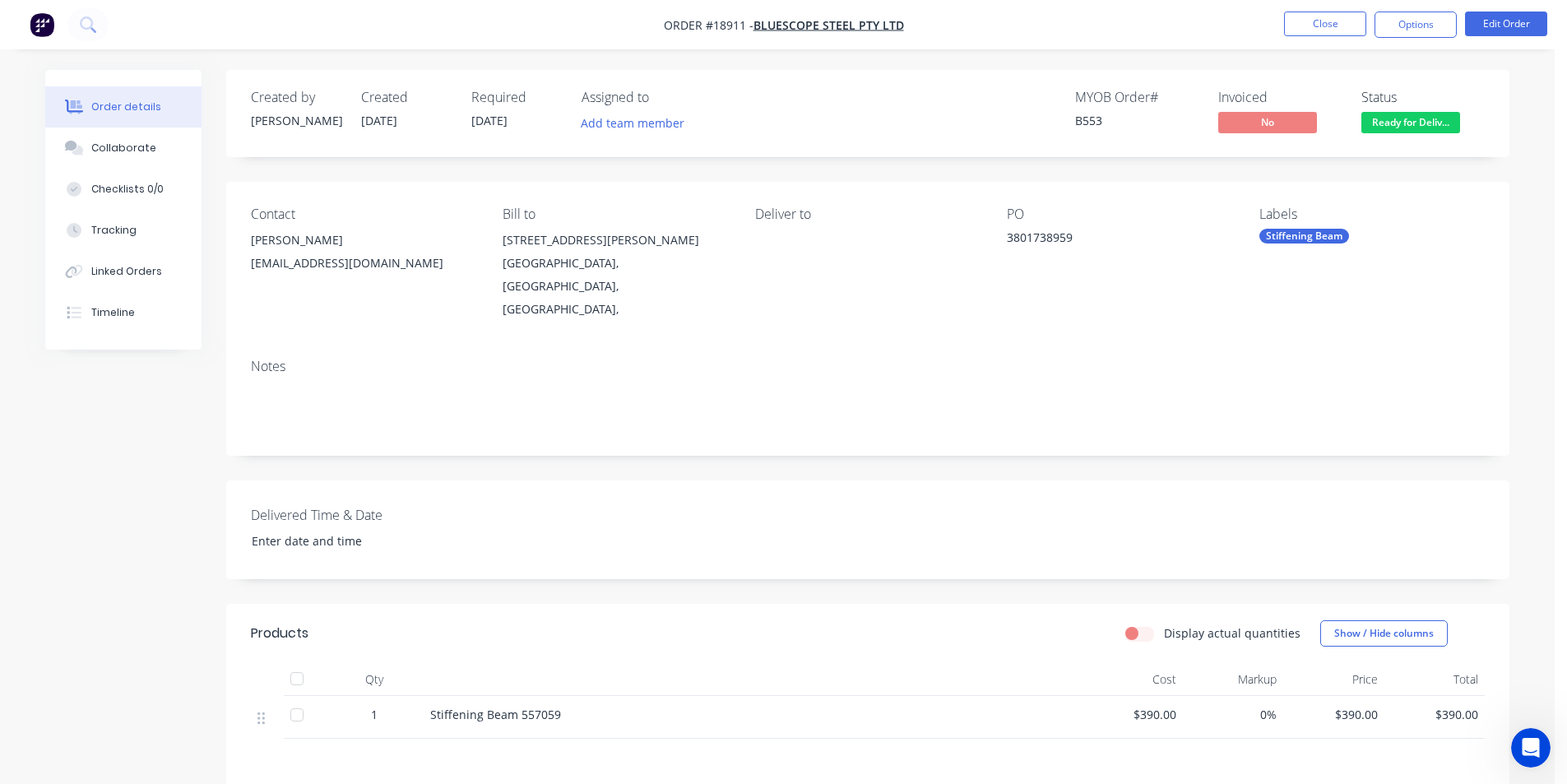
click at [38, 23] on img "button" at bounding box center [42, 24] width 25 height 25
